Goal: Task Accomplishment & Management: Use online tool/utility

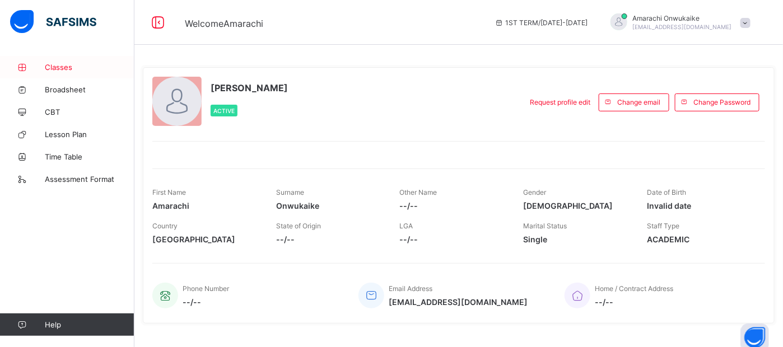
click at [55, 64] on span "Classes" at bounding box center [90, 67] width 90 height 9
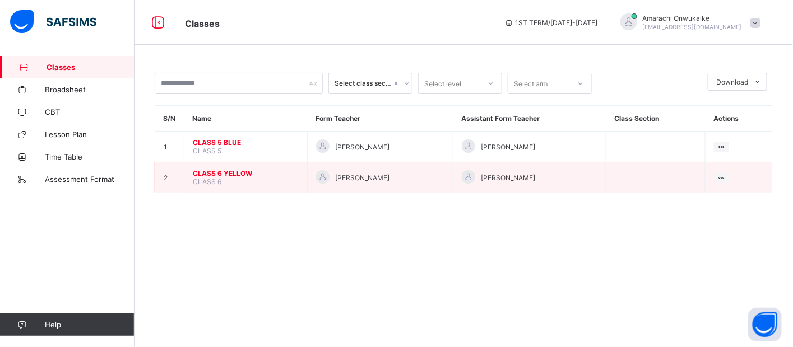
click at [230, 170] on span "CLASS 6 YELLOW" at bounding box center [246, 173] width 106 height 8
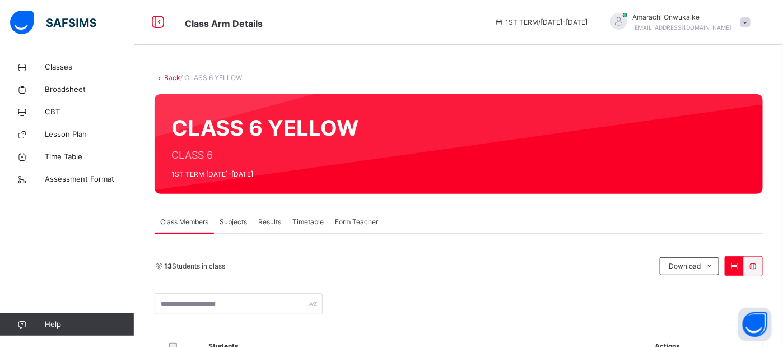
click at [231, 222] on span "Subjects" at bounding box center [233, 222] width 27 height 10
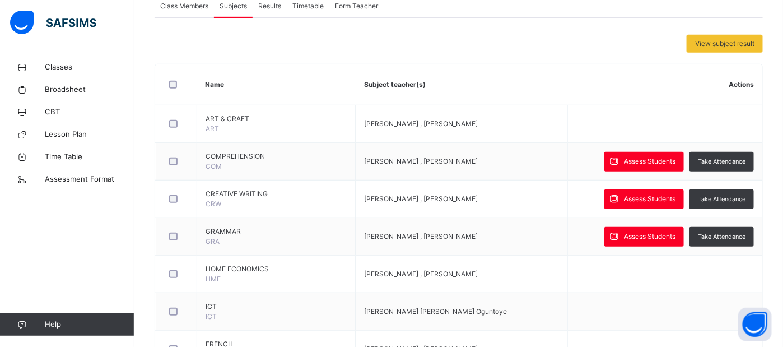
scroll to position [221, 0]
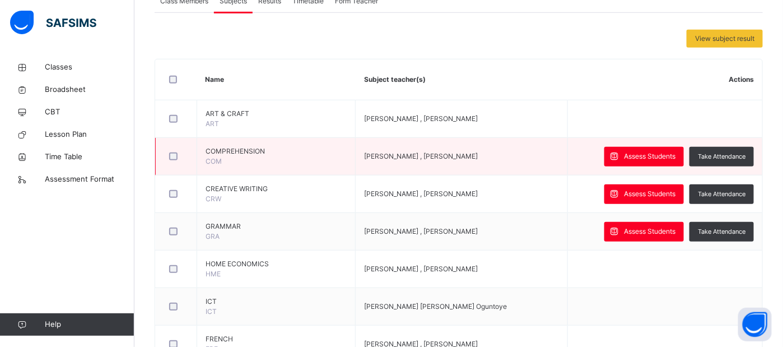
click at [232, 150] on span "COMPREHENSION" at bounding box center [276, 151] width 141 height 10
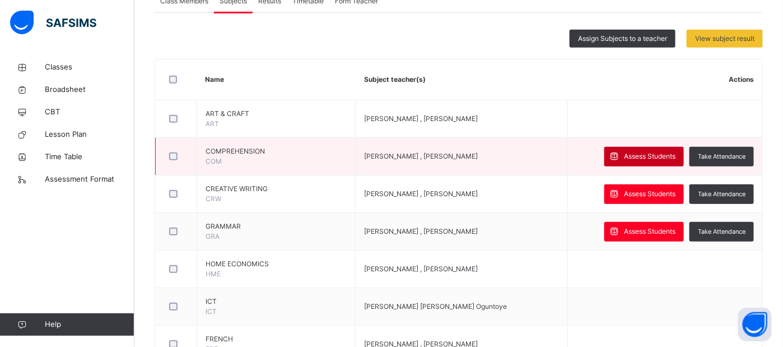
click at [635, 151] on span "Assess Students" at bounding box center [650, 156] width 52 height 10
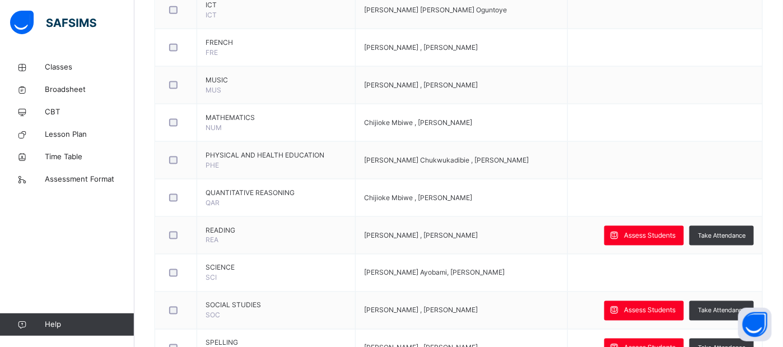
scroll to position [513, 0]
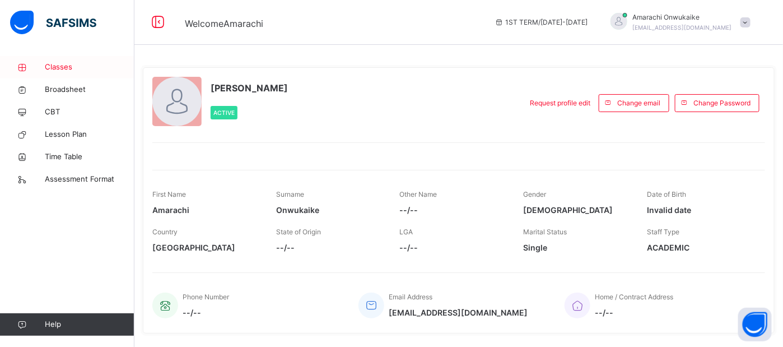
click at [71, 67] on span "Classes" at bounding box center [90, 67] width 90 height 11
